Goal: Check status: Check status

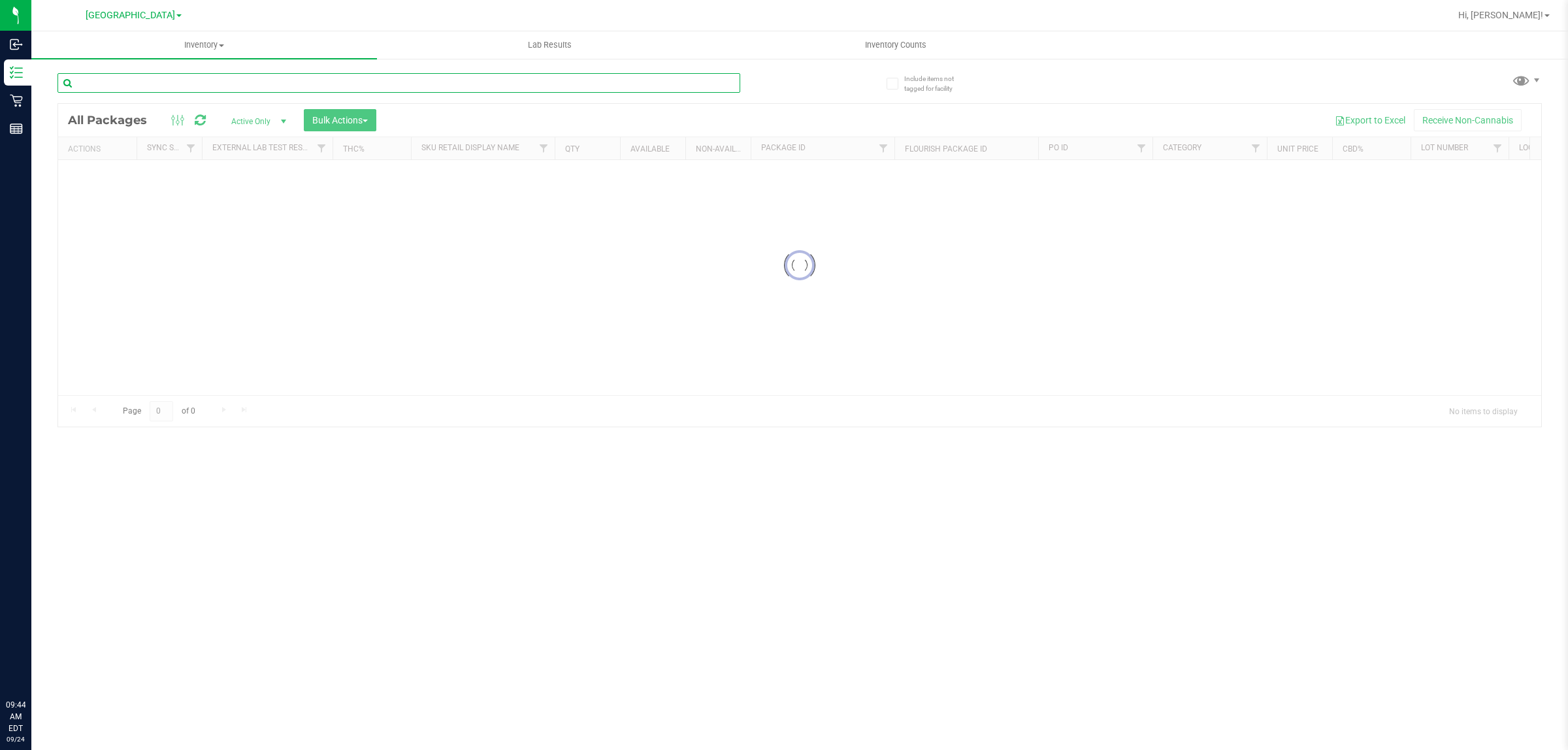
click at [285, 80] on input "text" at bounding box center [399, 83] width 683 height 20
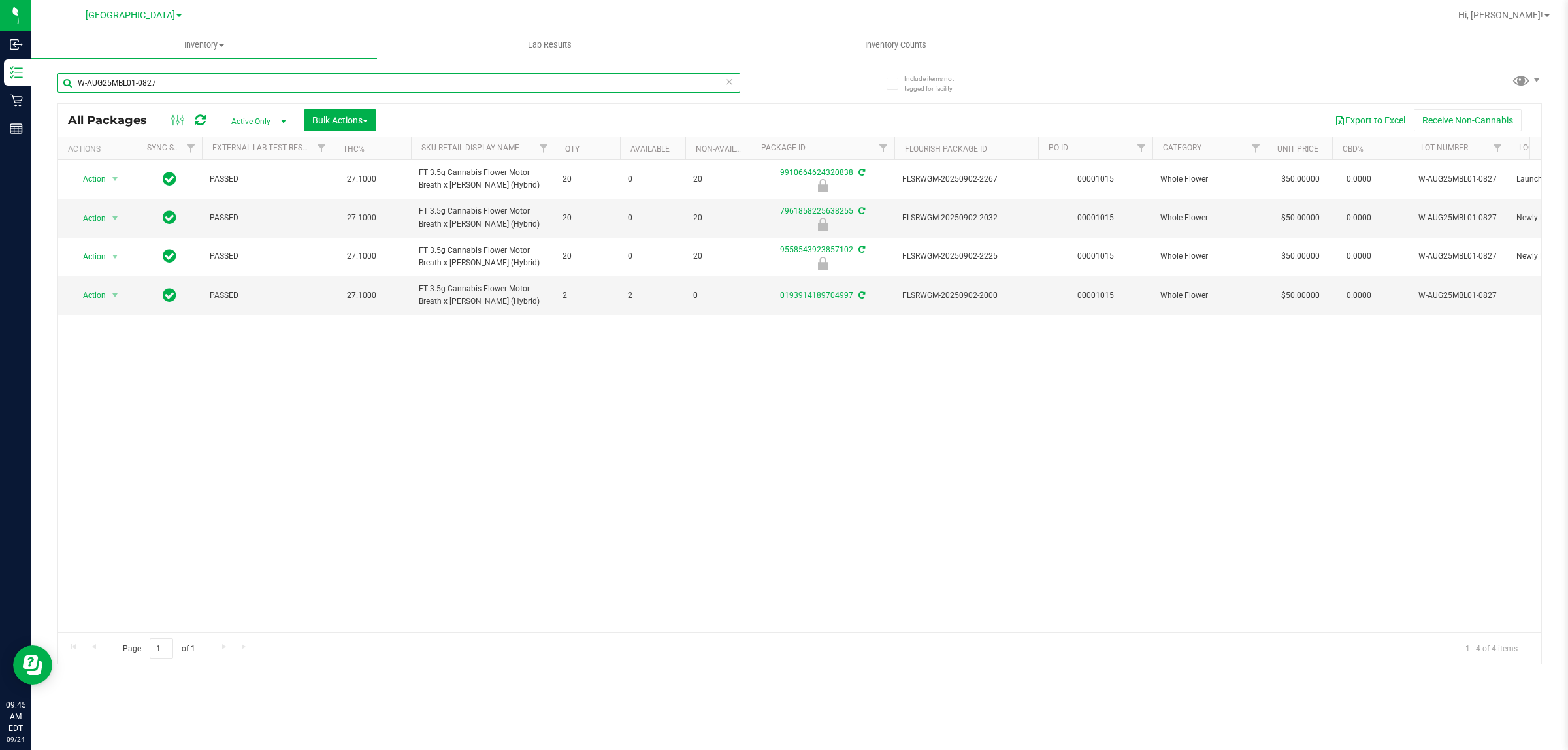
type input "W-AUG25MBL01-0827"
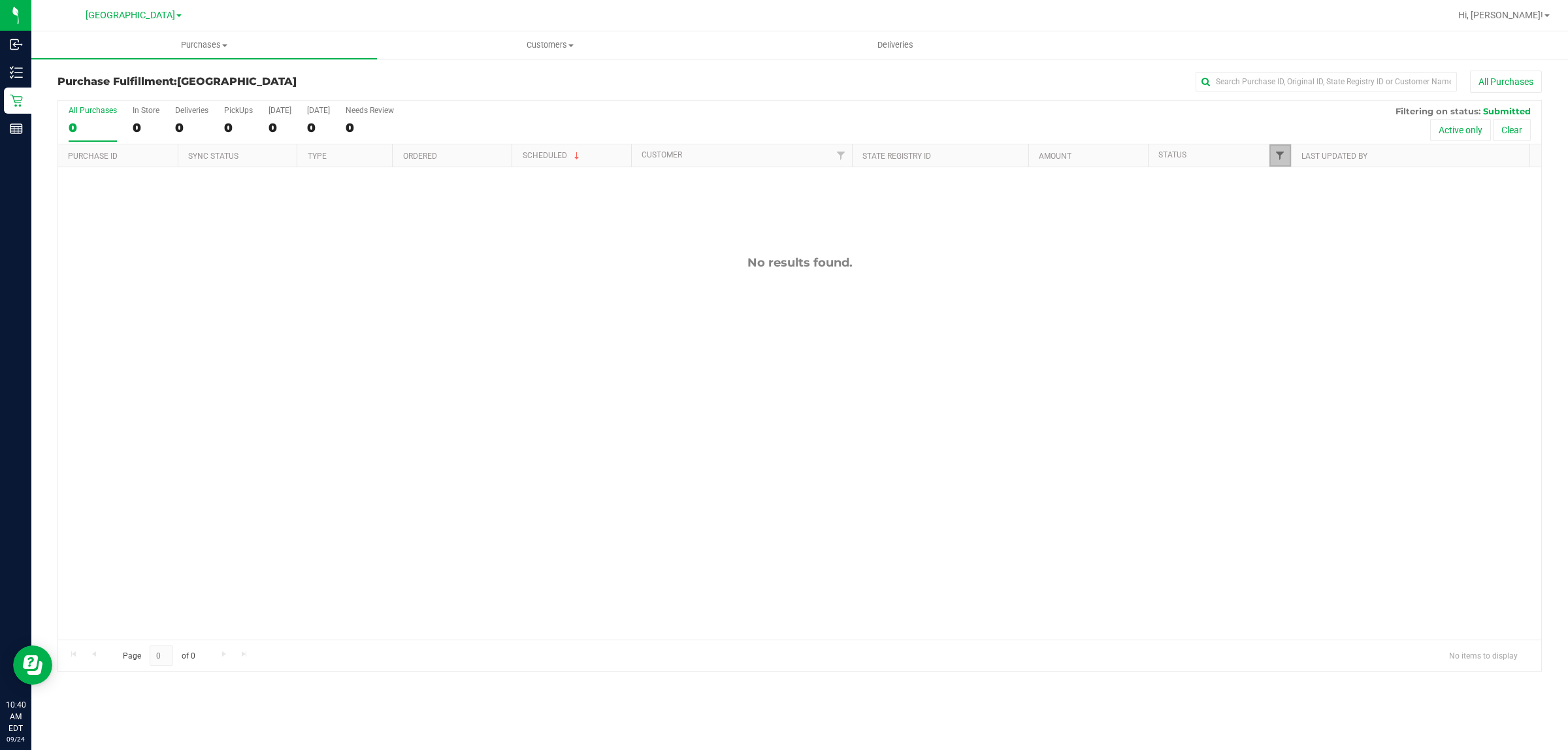
click at [1283, 161] on span "Filter" at bounding box center [1279, 155] width 10 height 10
click at [1289, 298] on input "Packed" at bounding box center [1286, 300] width 9 height 9
checkbox input "true"
click at [1295, 392] on button "Filter" at bounding box center [1309, 385] width 63 height 28
